Goal: Transaction & Acquisition: Purchase product/service

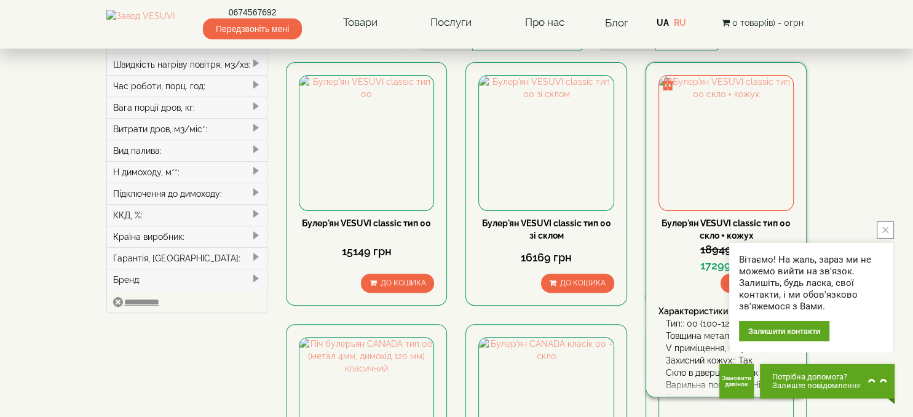
scroll to position [324, 0]
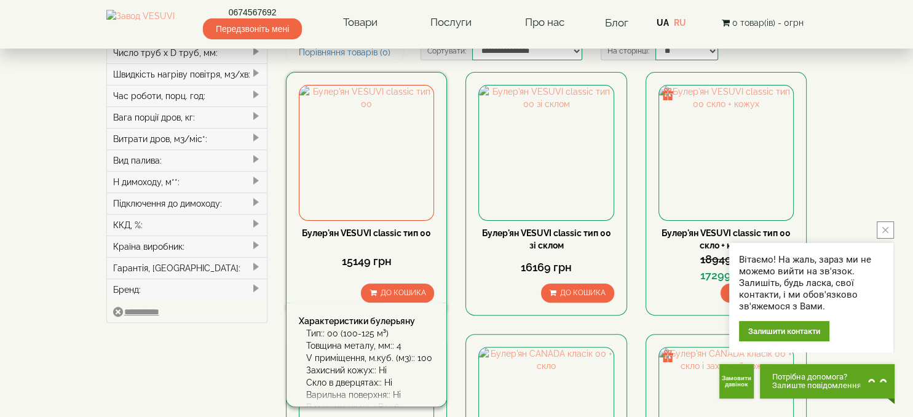
click at [403, 228] on link "Булер'ян VESUVI classic тип 00" at bounding box center [366, 233] width 129 height 10
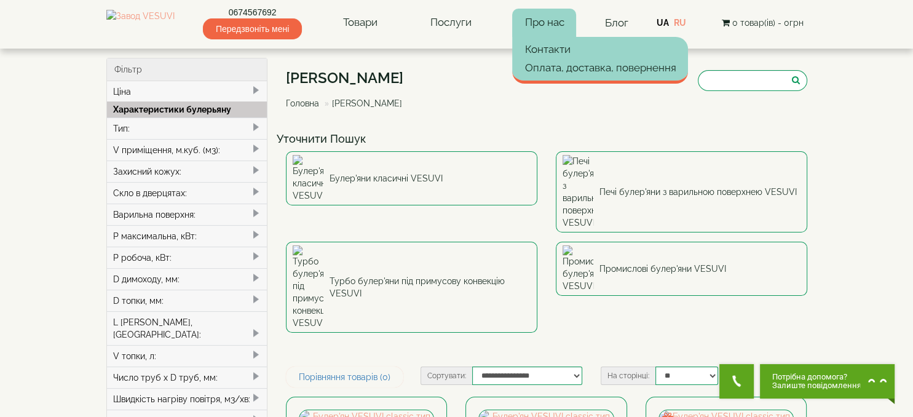
click at [540, 23] on link "Про нас" at bounding box center [544, 23] width 64 height 28
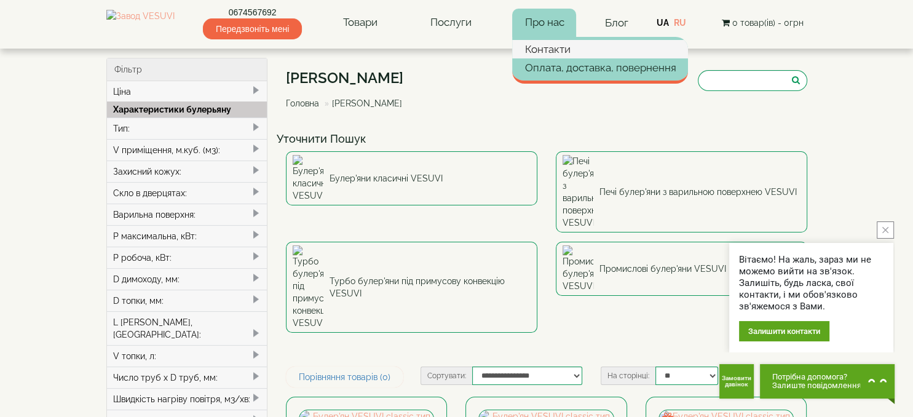
click at [557, 45] on link "Контакти" at bounding box center [600, 49] width 176 height 18
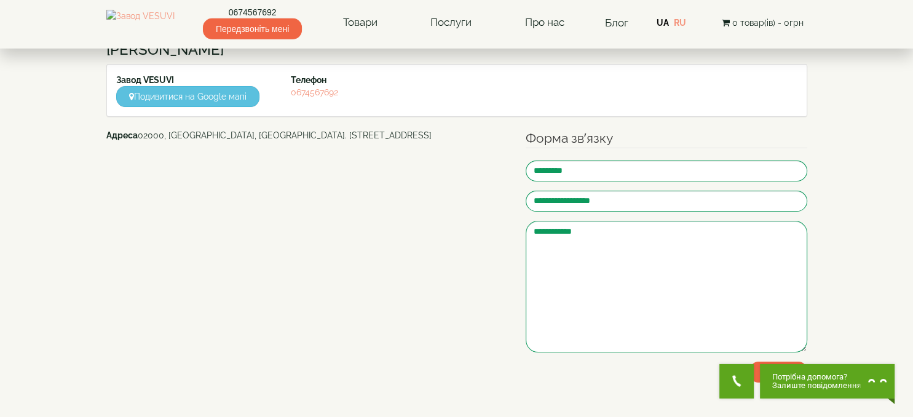
scroll to position [130, 0]
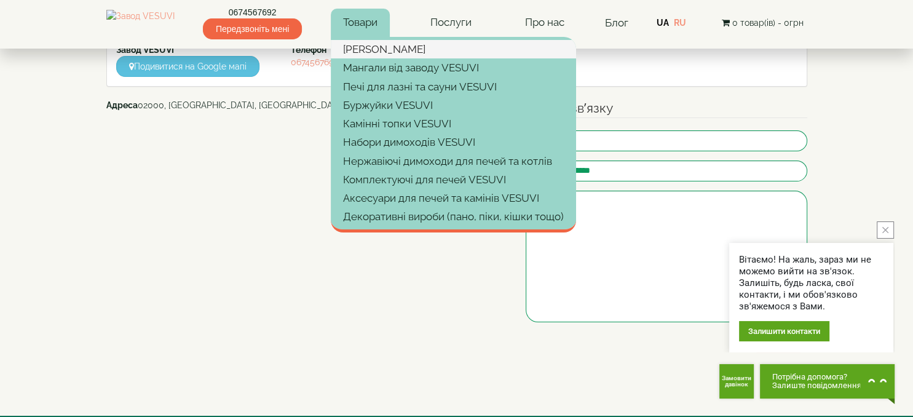
click at [385, 52] on link "[PERSON_NAME]" at bounding box center [453, 49] width 245 height 18
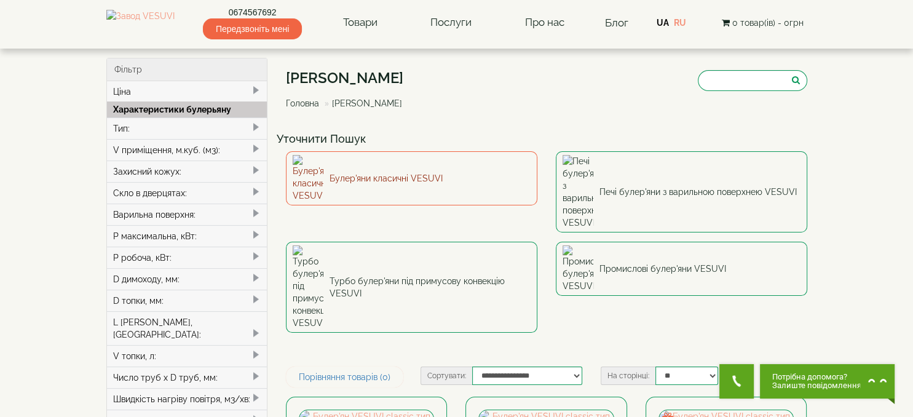
click at [421, 173] on link "Булер'яни класичні VESUVI" at bounding box center [411, 178] width 251 height 54
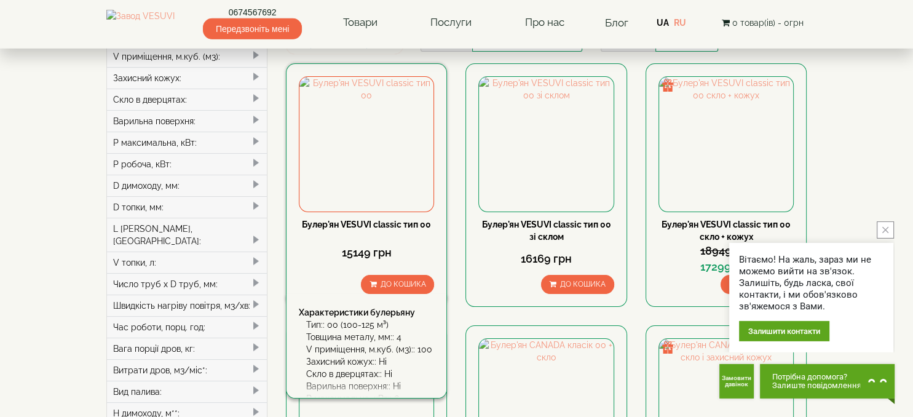
scroll to position [130, 0]
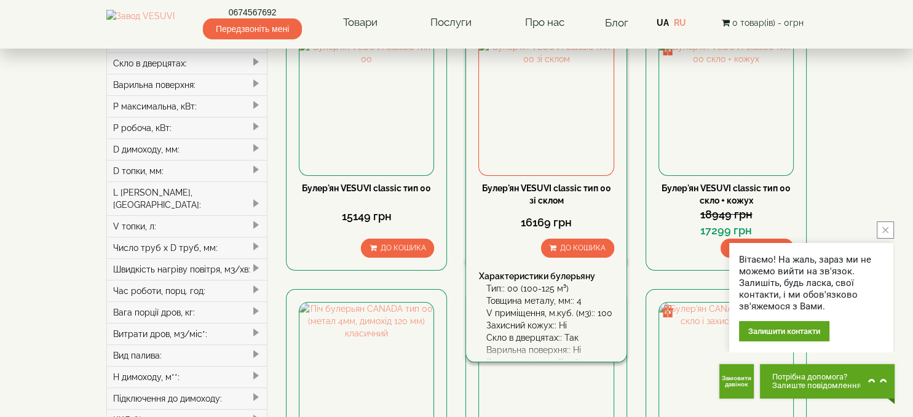
click at [550, 186] on link "Булер'ян VESUVI classic тип 00 зі склом" at bounding box center [546, 194] width 129 height 22
